Goal: Obtain resource: Obtain resource

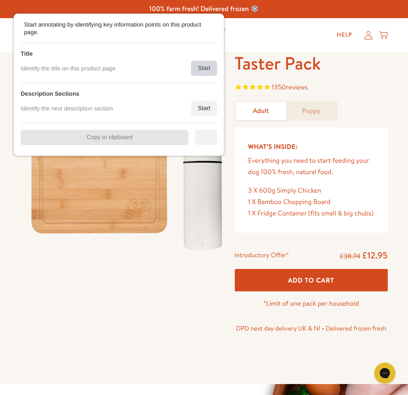
click at [202, 67] on div "Start" at bounding box center [204, 68] width 26 height 15
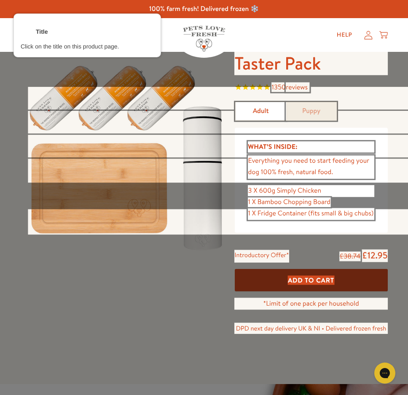
click at [287, 68] on div at bounding box center [311, 63] width 155 height 25
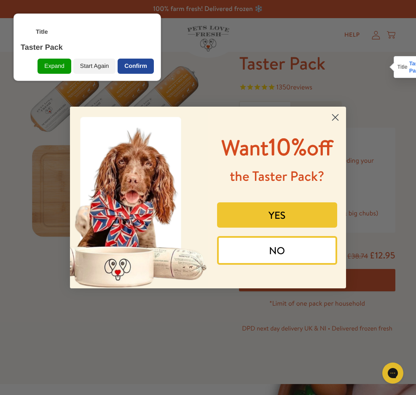
click at [139, 64] on div "Confirm" at bounding box center [136, 66] width 36 height 15
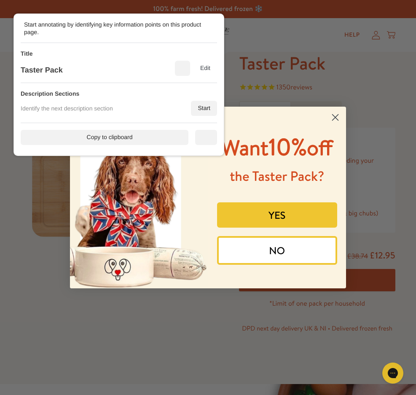
click at [326, 118] on circle "Close dialog" at bounding box center [335, 117] width 14 height 14
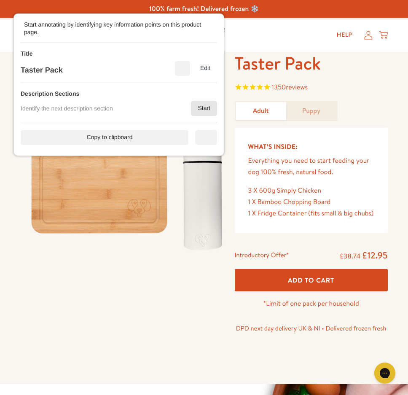
click at [203, 103] on div "Start" at bounding box center [204, 108] width 26 height 15
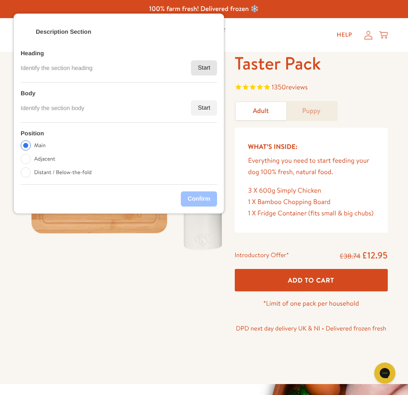
click at [204, 72] on div "Start" at bounding box center [204, 67] width 26 height 15
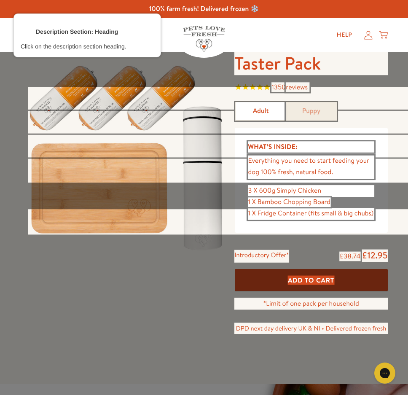
click at [283, 155] on div at bounding box center [311, 167] width 128 height 24
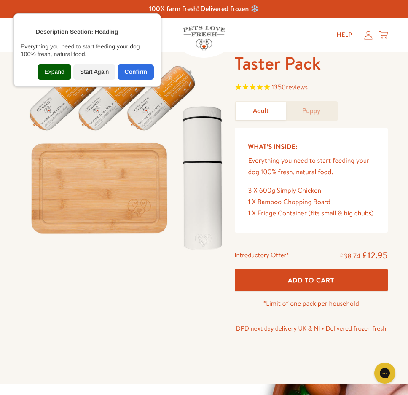
click at [66, 72] on div "Expand" at bounding box center [54, 71] width 33 height 15
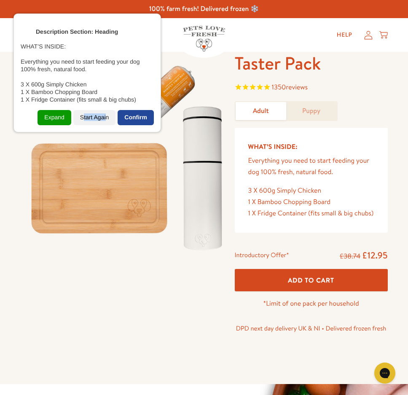
click at [109, 112] on div "Start Again" at bounding box center [94, 117] width 43 height 15
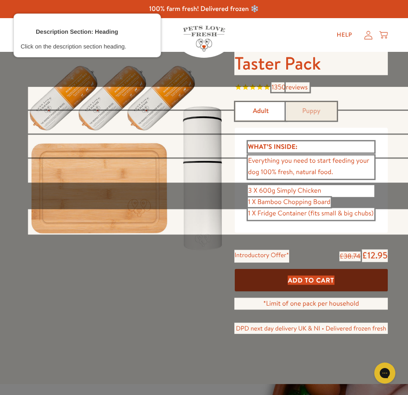
click at [287, 144] on div at bounding box center [311, 147] width 128 height 13
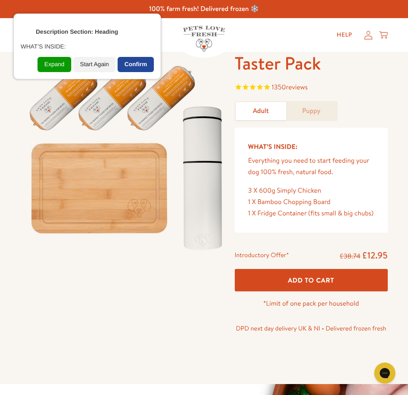
click at [142, 64] on div "Confirm" at bounding box center [136, 64] width 36 height 15
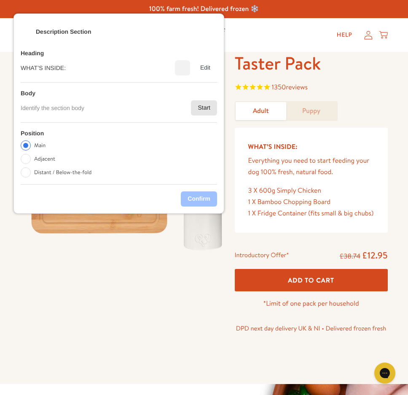
click at [200, 108] on div "Start" at bounding box center [204, 107] width 26 height 15
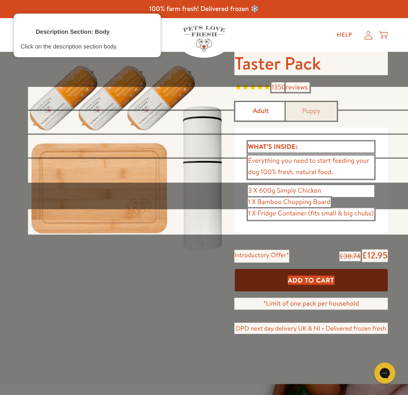
click at [287, 170] on div at bounding box center [311, 167] width 128 height 24
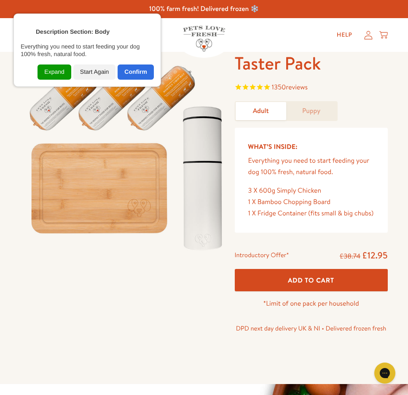
click at [47, 72] on div "Expand" at bounding box center [54, 71] width 33 height 15
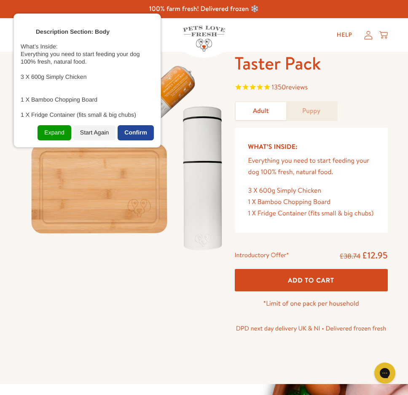
click at [139, 133] on div "Confirm" at bounding box center [136, 132] width 36 height 15
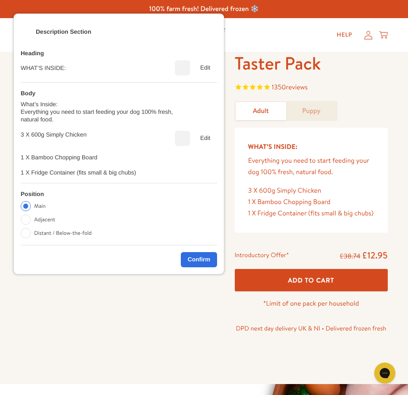
click at [202, 254] on div "Confirm" at bounding box center [199, 259] width 36 height 15
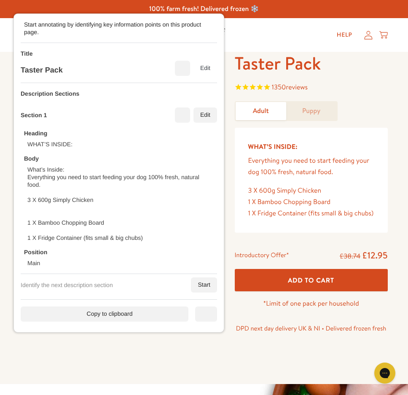
click at [312, 113] on link "Puppy" at bounding box center [311, 111] width 51 height 18
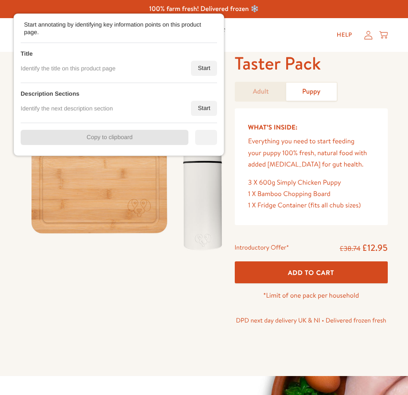
click at [260, 91] on link "Adult" at bounding box center [261, 92] width 51 height 18
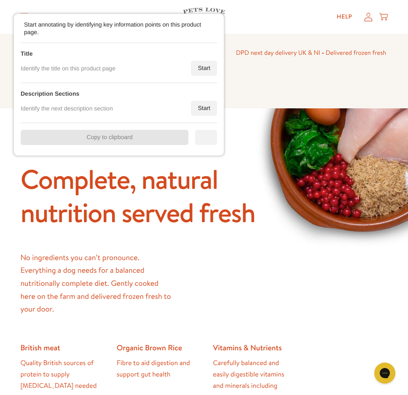
scroll to position [370, 0]
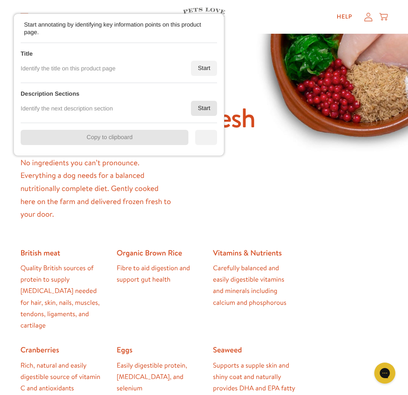
click at [204, 108] on div "Start" at bounding box center [204, 108] width 26 height 15
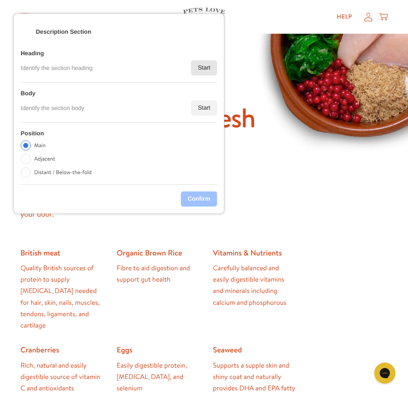
click at [201, 72] on div "Start" at bounding box center [204, 67] width 26 height 15
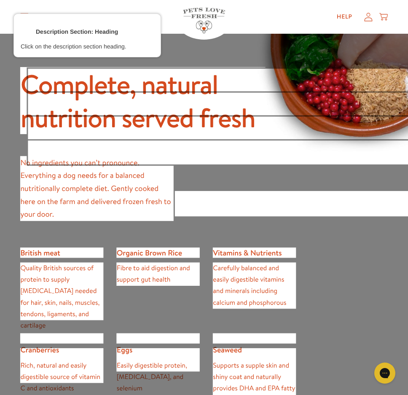
click at [261, 128] on div at bounding box center [228, 128] width 402 height 25
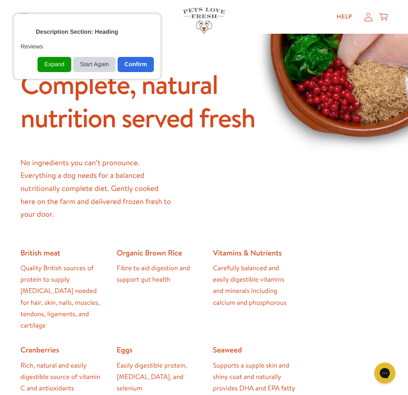
drag, startPoint x: 88, startPoint y: 58, endPoint x: 92, endPoint y: 65, distance: 7.5
click at [90, 60] on div "Start Again" at bounding box center [94, 64] width 43 height 15
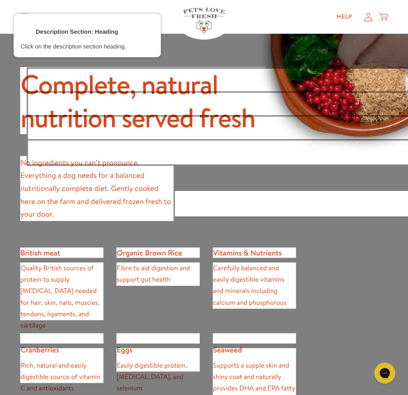
click at [22, 102] on div at bounding box center [142, 101] width 247 height 68
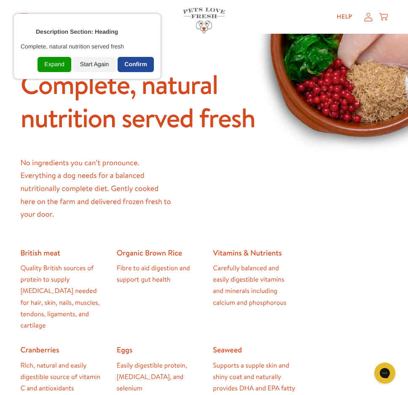
click at [137, 59] on div "Confirm" at bounding box center [136, 64] width 36 height 15
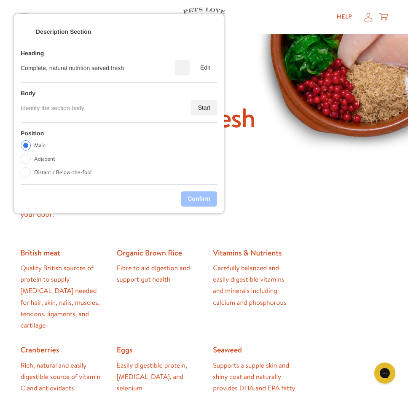
click at [195, 112] on div "Start" at bounding box center [204, 107] width 26 height 15
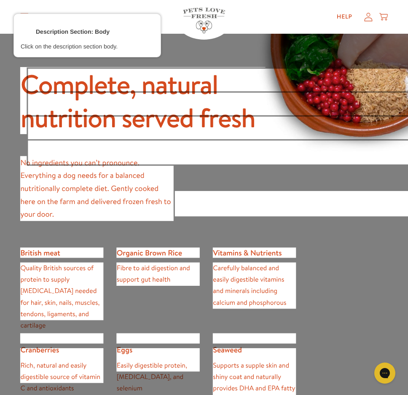
click at [19, 203] on div at bounding box center [204, 197] width 408 height 395
click at [20, 205] on div at bounding box center [96, 189] width 155 height 66
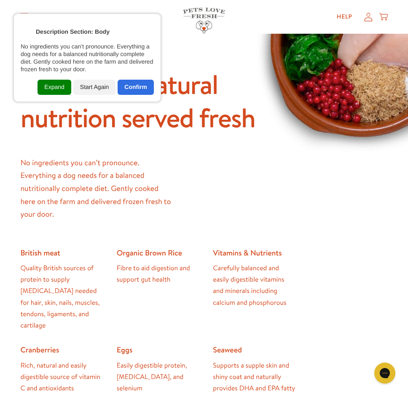
click at [65, 92] on div "Expand" at bounding box center [54, 87] width 33 height 15
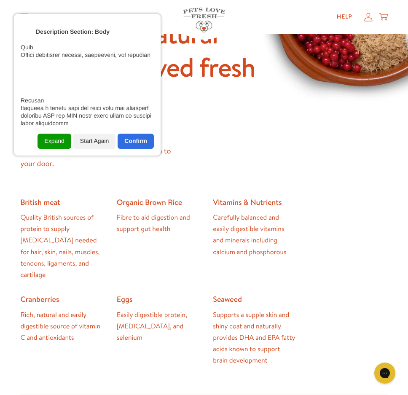
scroll to position [528, 0]
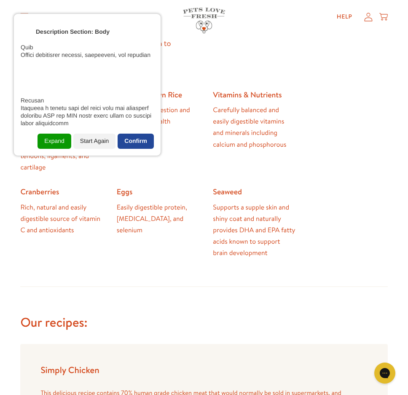
click at [142, 139] on div "Confirm" at bounding box center [136, 141] width 36 height 15
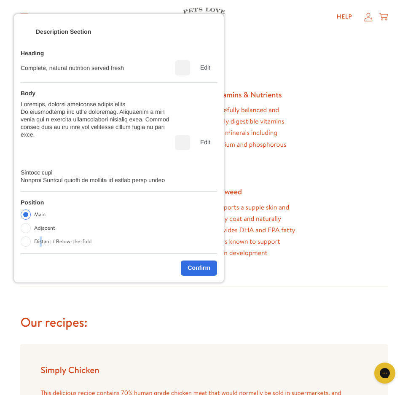
drag, startPoint x: 40, startPoint y: 244, endPoint x: 61, endPoint y: 249, distance: 21.8
click at [43, 243] on label "Distant / Below-the-fold" at bounding box center [62, 241] width 57 height 10
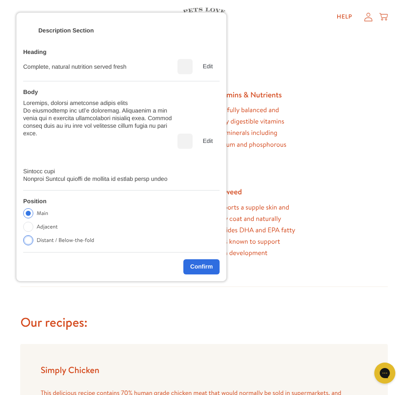
click at [88, 241] on label "Distant / Below-the-fold" at bounding box center [65, 240] width 57 height 10
click at [33, 241] on input "Distant / Below-the-fold" at bounding box center [28, 240] width 10 height 10
radio input "true"
click at [201, 266] on div "Confirm" at bounding box center [201, 266] width 36 height 15
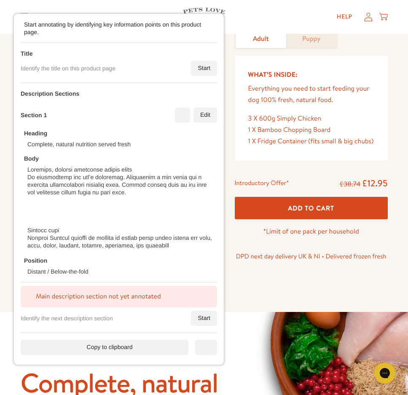
scroll to position [2, 0]
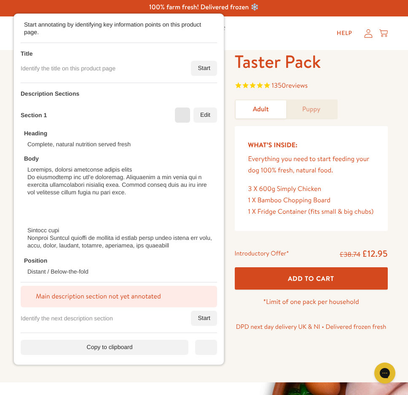
click at [185, 116] on div "Delete" at bounding box center [182, 115] width 7 height 7
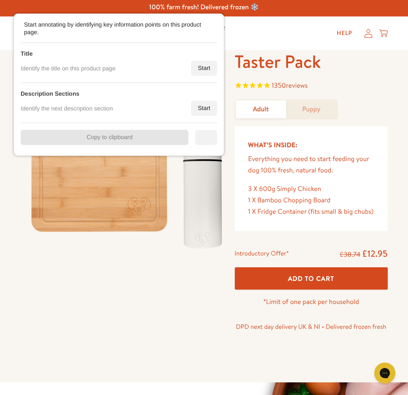
click at [203, 72] on div "Start" at bounding box center [204, 68] width 26 height 15
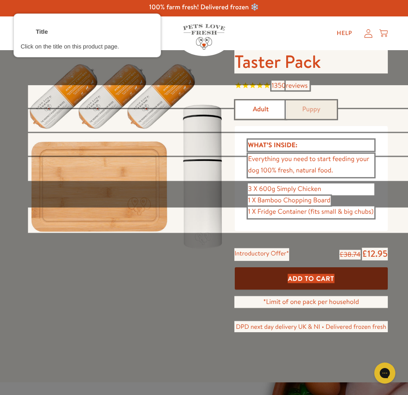
click at [255, 70] on div at bounding box center [311, 61] width 155 height 25
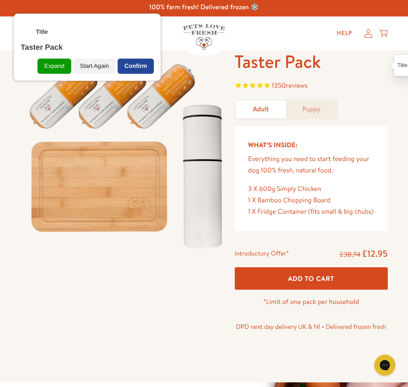
click at [147, 65] on div "Confirm" at bounding box center [136, 66] width 36 height 15
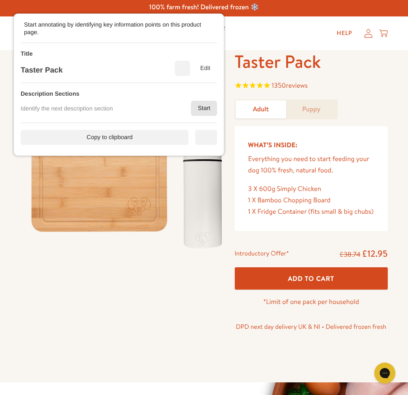
click at [205, 105] on div "Start" at bounding box center [204, 108] width 26 height 15
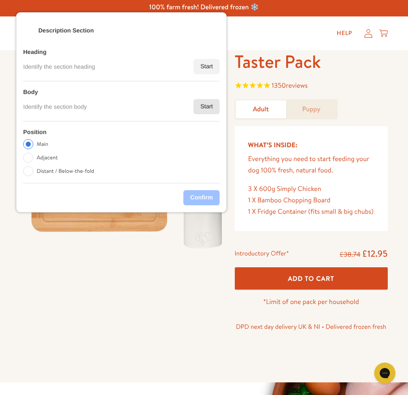
click at [203, 107] on div "Start" at bounding box center [206, 106] width 26 height 15
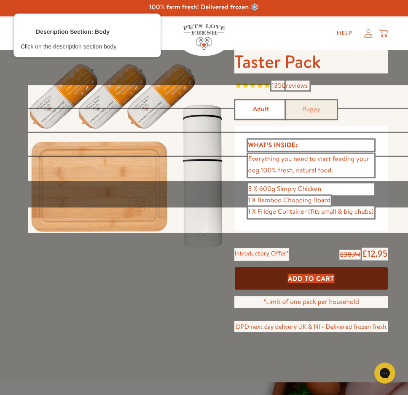
click at [279, 161] on div at bounding box center [311, 165] width 128 height 24
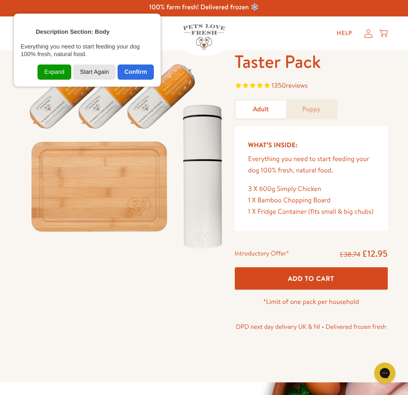
drag, startPoint x: 72, startPoint y: 74, endPoint x: 63, endPoint y: 74, distance: 8.8
click at [68, 74] on div "Expand Start Again Confirm" at bounding box center [87, 69] width 133 height 22
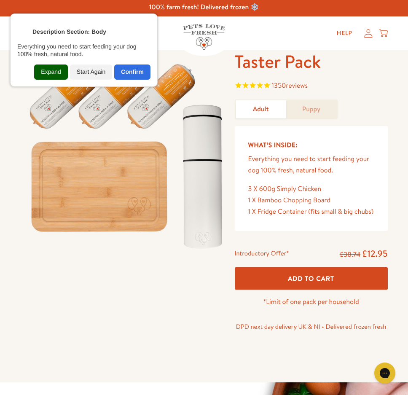
click at [63, 74] on div "Expand" at bounding box center [50, 71] width 33 height 15
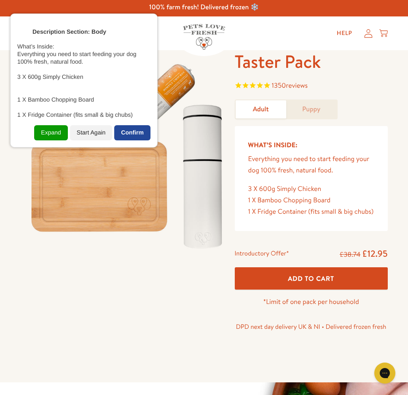
click at [134, 139] on div "Confirm" at bounding box center [132, 132] width 36 height 15
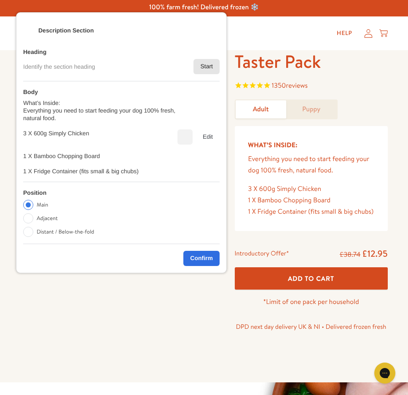
click at [204, 67] on div "Start" at bounding box center [206, 66] width 26 height 15
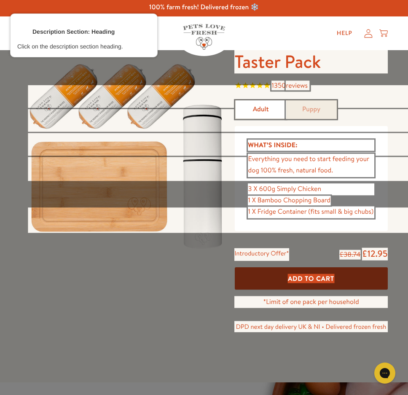
click at [260, 141] on div at bounding box center [311, 145] width 128 height 13
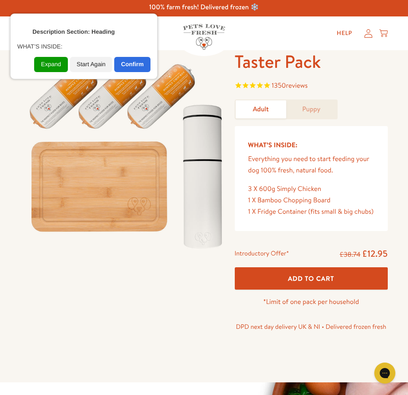
click at [127, 69] on div "Confirm" at bounding box center [132, 64] width 36 height 15
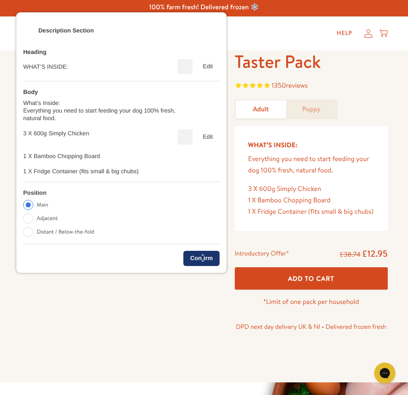
click at [205, 260] on div "Confirm" at bounding box center [201, 258] width 36 height 15
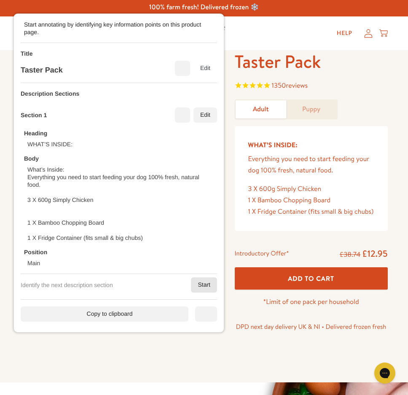
drag, startPoint x: 195, startPoint y: 285, endPoint x: 201, endPoint y: 255, distance: 31.3
click at [195, 285] on div "Start" at bounding box center [204, 284] width 26 height 15
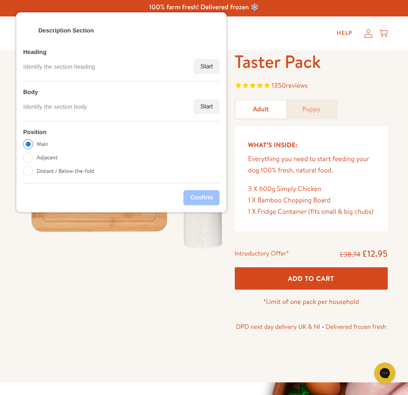
click at [207, 73] on div "Start" at bounding box center [206, 66] width 26 height 15
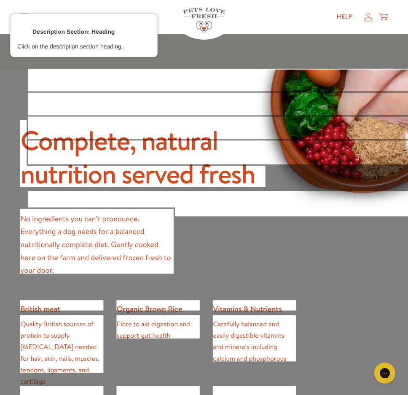
scroll to position [318, 0]
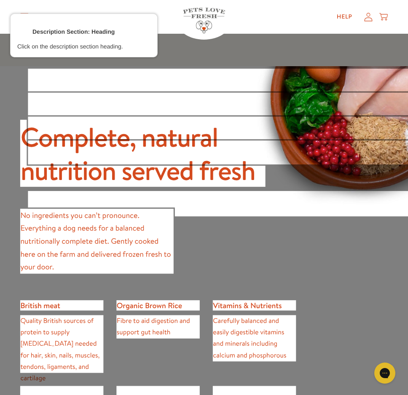
click at [21, 167] on div at bounding box center [142, 153] width 247 height 68
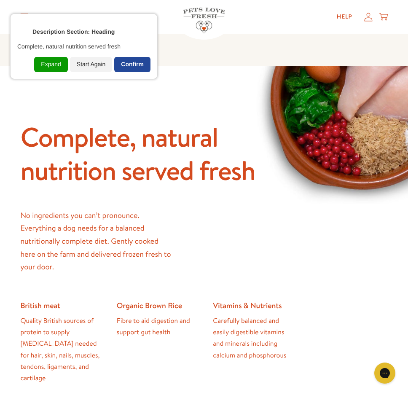
click at [142, 66] on div "Confirm" at bounding box center [132, 64] width 36 height 15
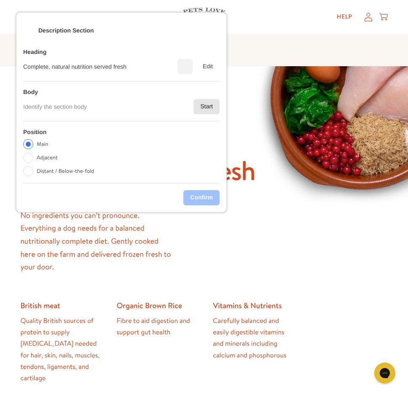
click at [201, 106] on div "Start" at bounding box center [206, 106] width 26 height 15
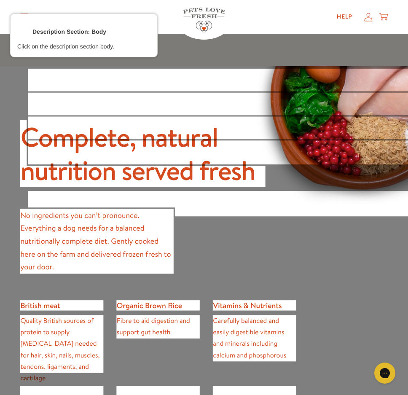
click at [80, 241] on div at bounding box center [96, 241] width 155 height 66
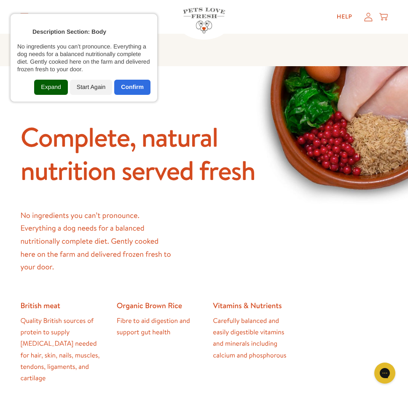
click at [56, 94] on div "Expand" at bounding box center [50, 87] width 33 height 15
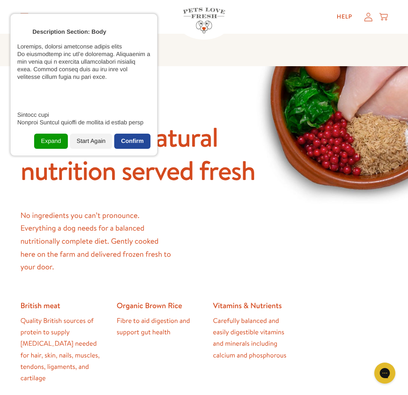
click at [139, 147] on div "Confirm" at bounding box center [132, 141] width 36 height 15
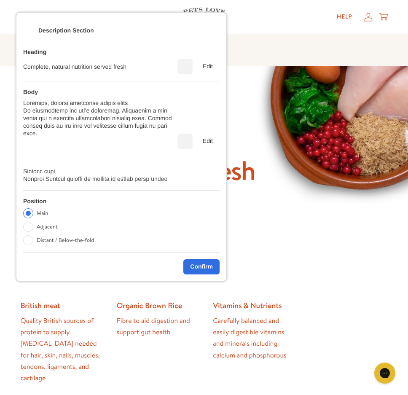
click at [51, 236] on label "Distant / Below-the-fold" at bounding box center [65, 240] width 57 height 10
drag, startPoint x: 54, startPoint y: 237, endPoint x: 182, endPoint y: 303, distance: 144.6
click at [55, 236] on label "Distant / Below-the-fold" at bounding box center [66, 240] width 57 height 10
click at [34, 236] on input "Distant / Below-the-fold" at bounding box center [29, 240] width 10 height 10
radio input "true"
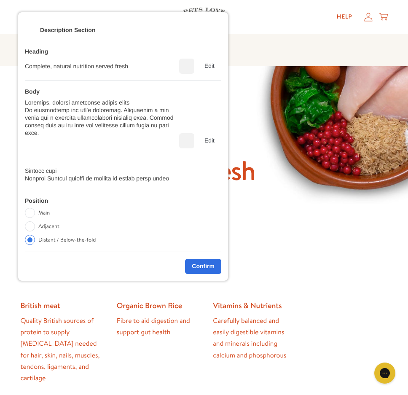
drag, startPoint x: 209, startPoint y: 275, endPoint x: 190, endPoint y: 271, distance: 18.9
click at [209, 274] on div "Description Section Heading Complete, natural nutrition served fresh Edit Body …" at bounding box center [123, 146] width 211 height 269
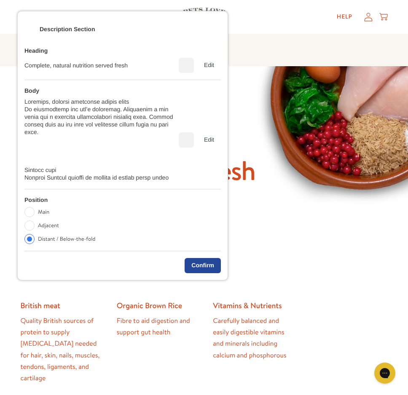
click at [196, 265] on div "Confirm" at bounding box center [203, 265] width 36 height 15
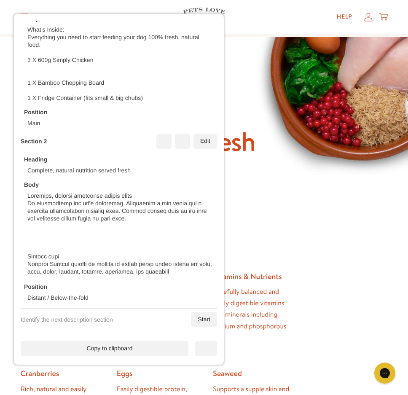
scroll to position [370, 0]
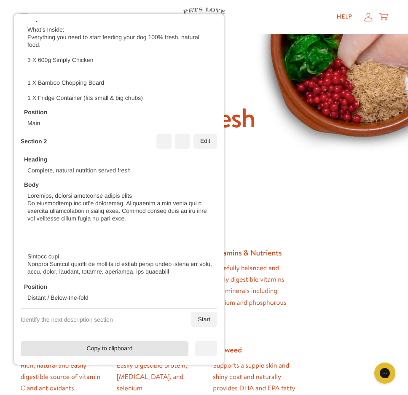
click at [112, 343] on div "Copy to clipboard" at bounding box center [105, 348] width 168 height 15
